Goal: Navigation & Orientation: Find specific page/section

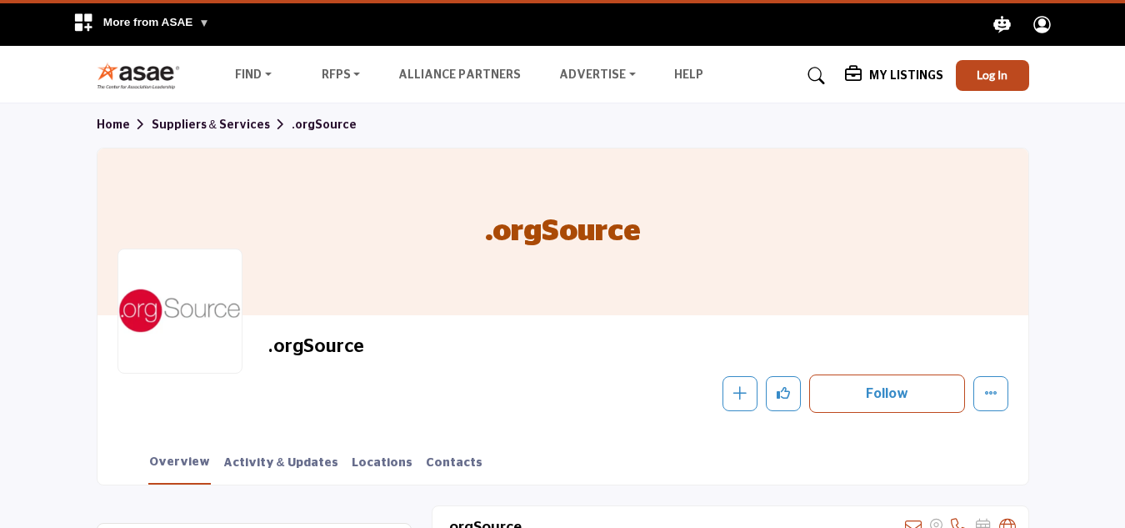
drag, startPoint x: 0, startPoint y: 0, endPoint x: 900, endPoint y: 292, distance: 946.1
click at [895, 75] on h5 "My Listings" at bounding box center [906, 75] width 74 height 15
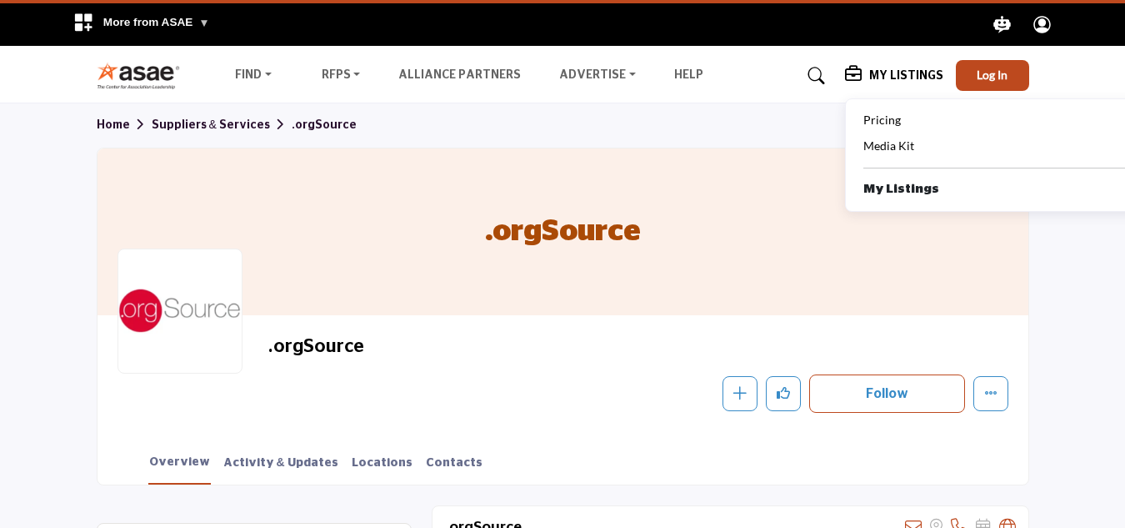
click at [903, 185] on b "My Listings" at bounding box center [901, 189] width 76 height 19
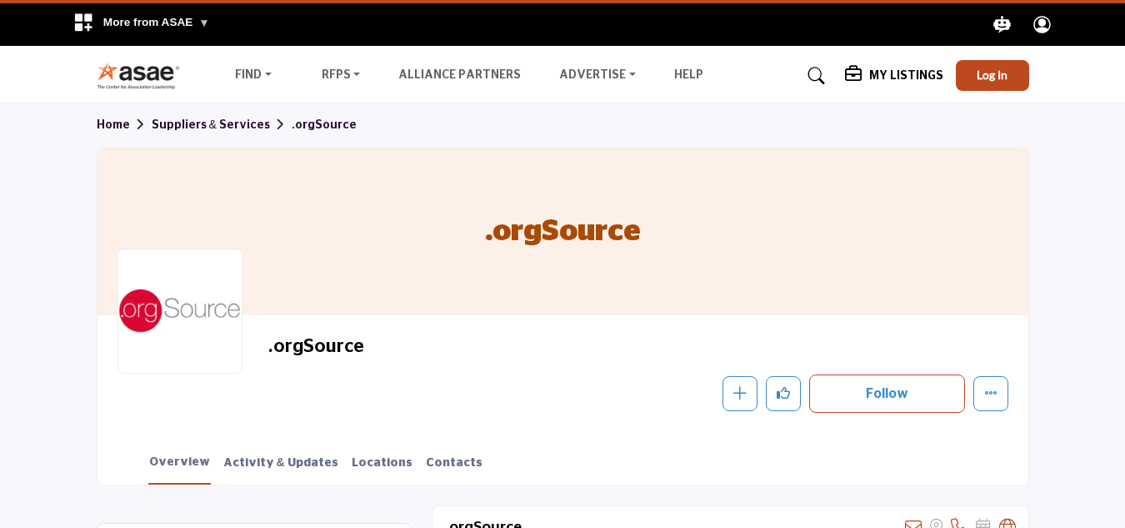
click at [892, 68] on h5 "My Listings" at bounding box center [906, 75] width 74 height 15
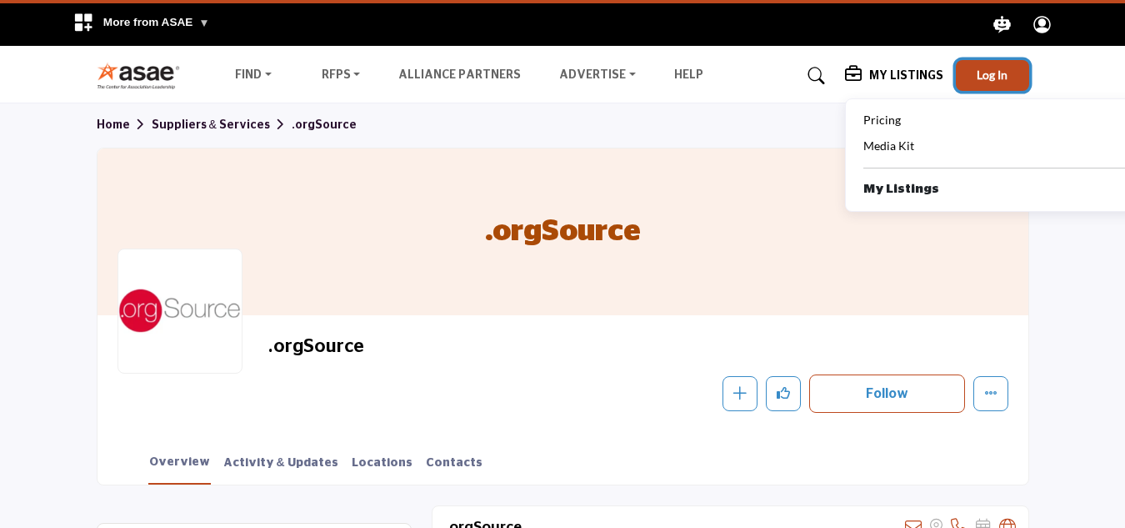
click at [988, 74] on span "Log In" at bounding box center [992, 75] width 31 height 14
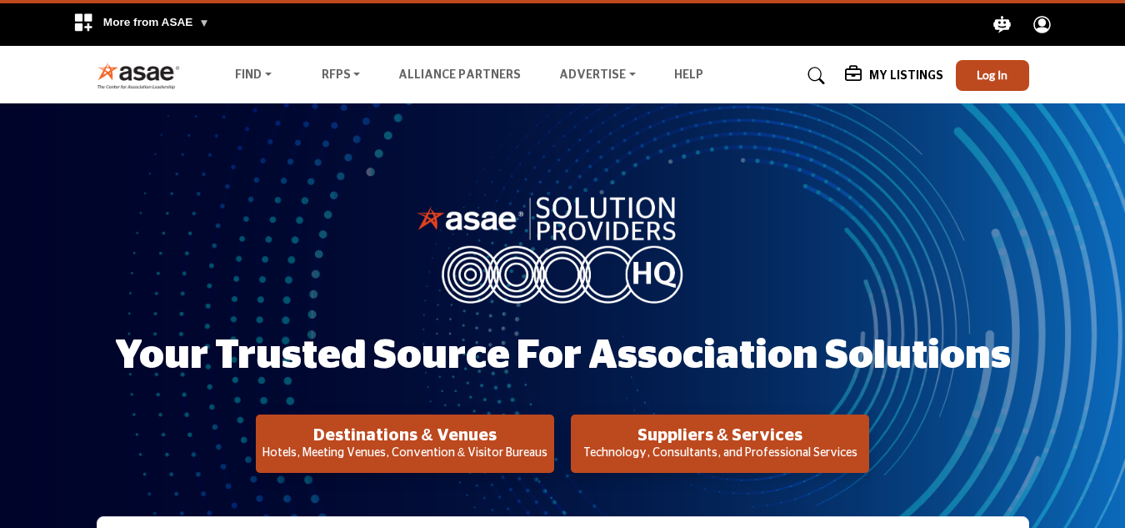
click at [908, 70] on h5 "My Listings" at bounding box center [906, 75] width 74 height 15
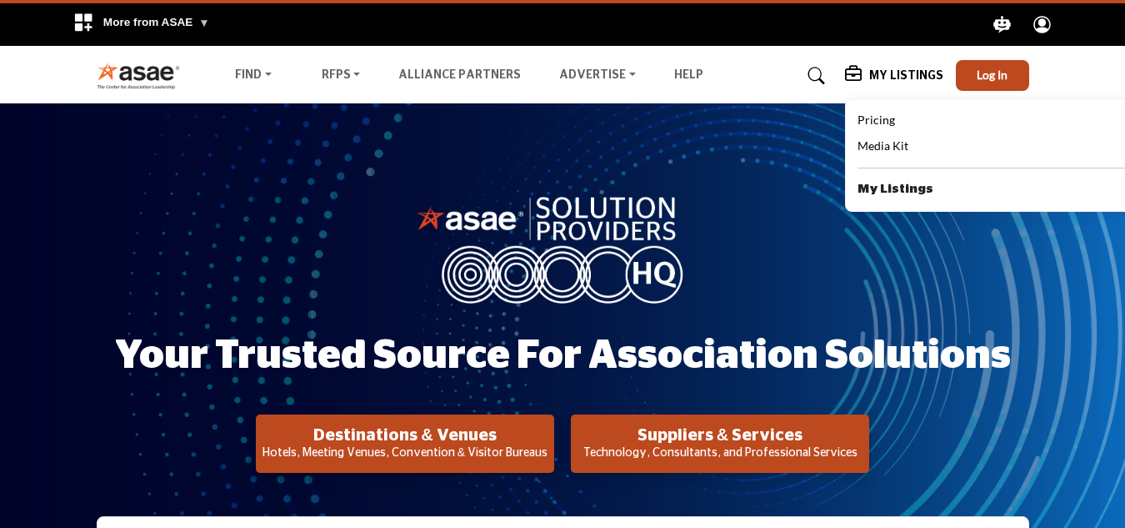
click at [901, 194] on b "My Listings" at bounding box center [896, 189] width 76 height 19
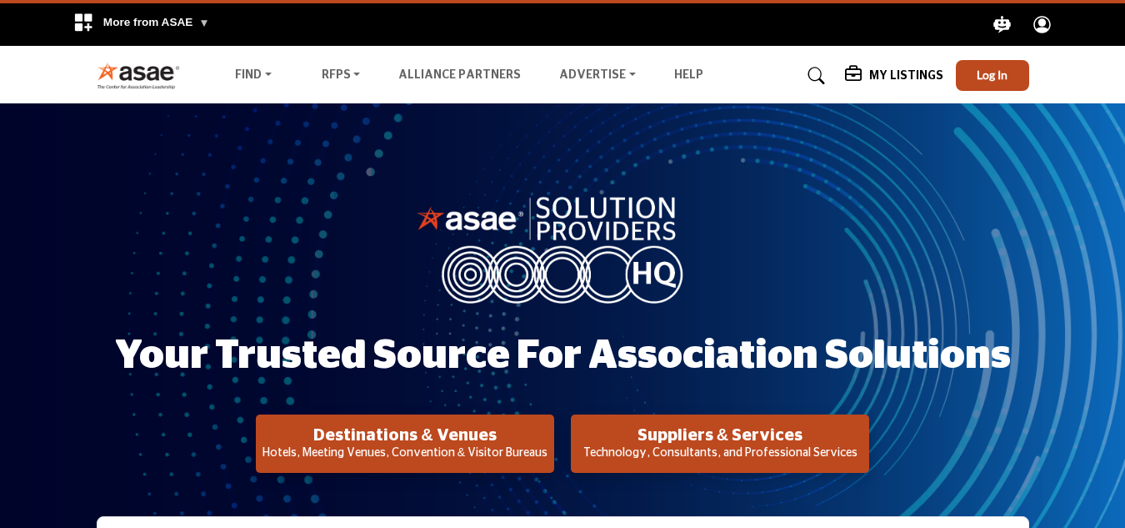
click at [895, 69] on h5 "My Listings" at bounding box center [906, 75] width 74 height 15
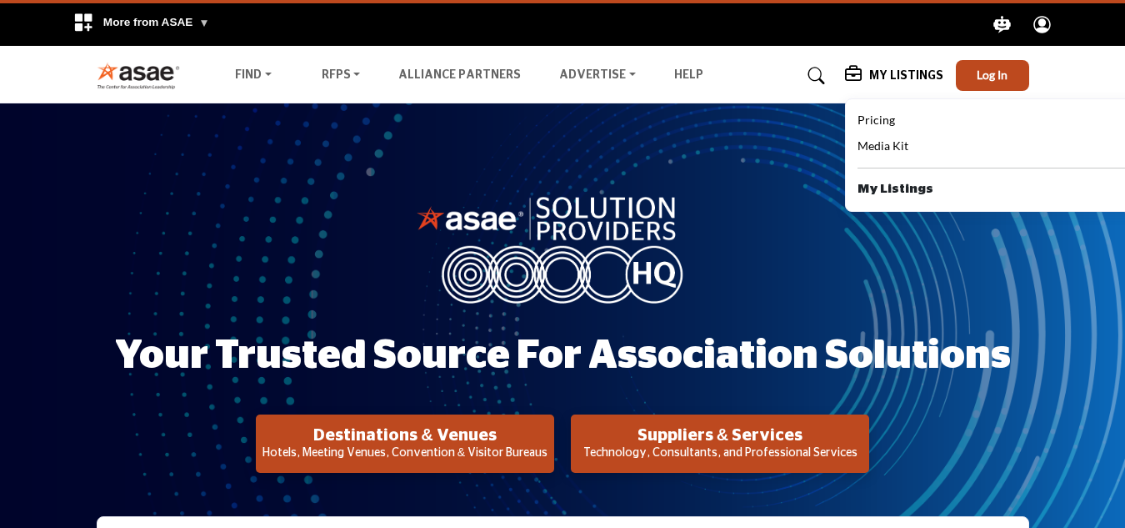
click at [1043, 23] on circle "Explore ASAE" at bounding box center [1042, 22] width 8 height 8
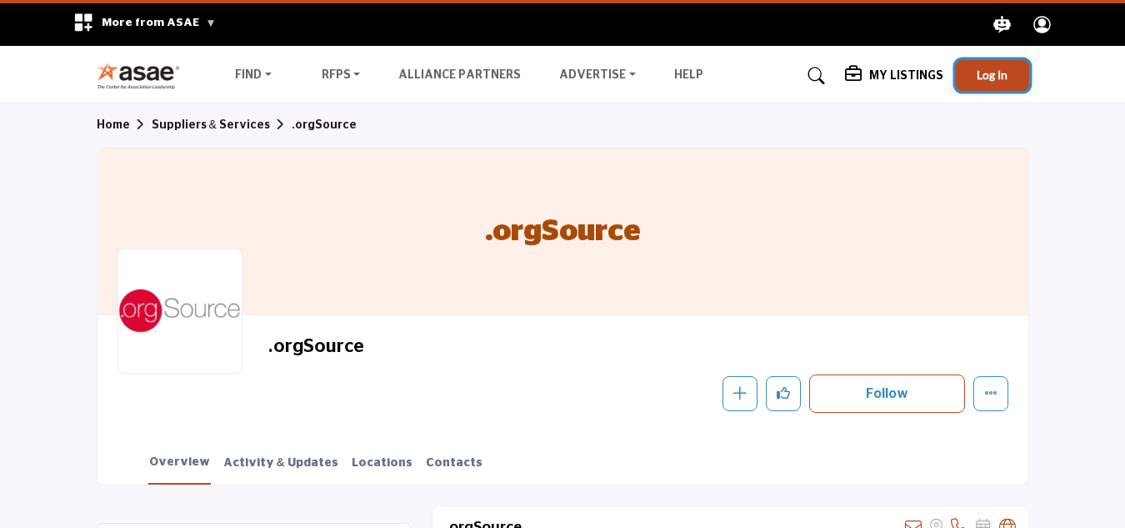
click at [994, 72] on span "Log In" at bounding box center [992, 75] width 31 height 14
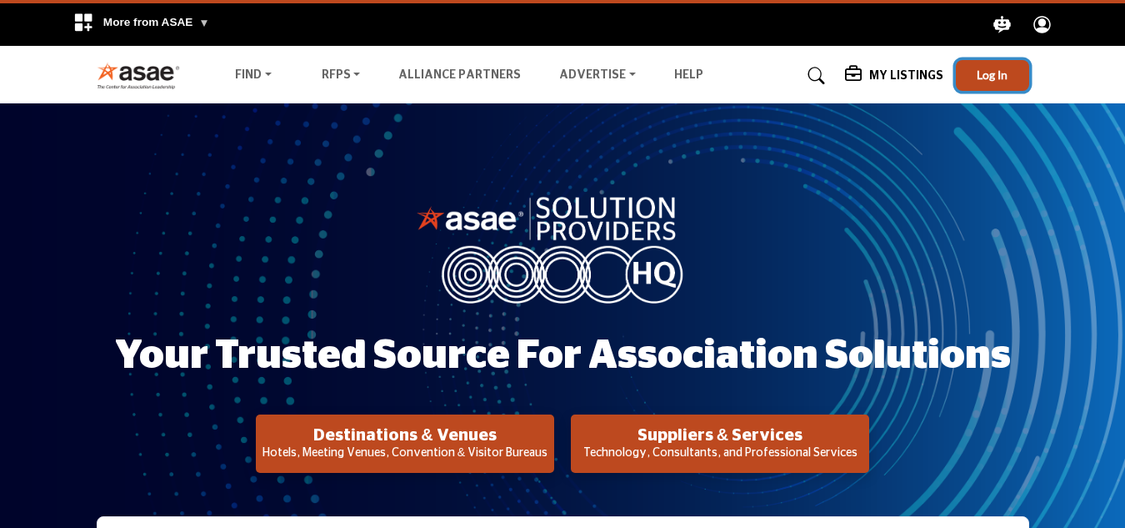
click at [988, 76] on span "Log In" at bounding box center [992, 75] width 31 height 14
